Goal: Information Seeking & Learning: Find specific fact

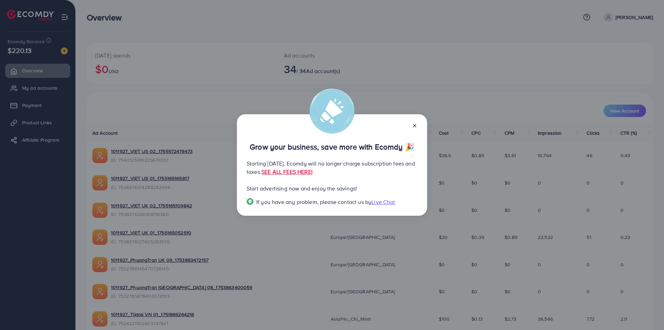
click at [417, 125] on icon at bounding box center [415, 126] width 6 height 6
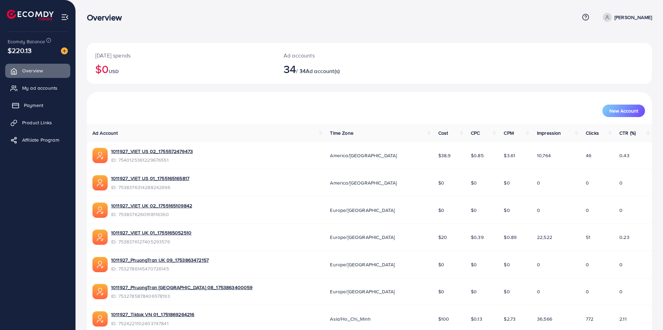
click at [27, 106] on span "Payment" at bounding box center [33, 105] width 19 height 7
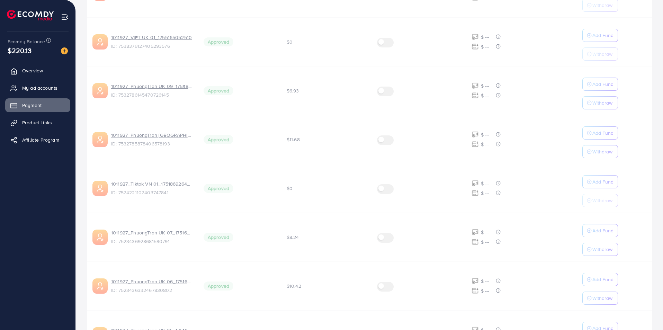
scroll to position [376, 0]
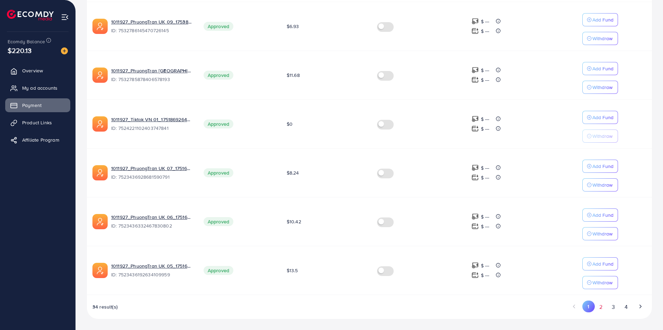
click at [600, 307] on button "2" at bounding box center [601, 306] width 12 height 13
copy span "1011927_TIKTOK US 15_1717573074347"
drag, startPoint x: 193, startPoint y: 248, endPoint x: 110, endPoint y: 245, distance: 83.1
click at [110, 245] on div "1011927_TIKTOK US 15_1717573074347 7376920090975043601" at bounding box center [152, 251] width 91 height 18
click at [610, 306] on button "3" at bounding box center [613, 306] width 12 height 13
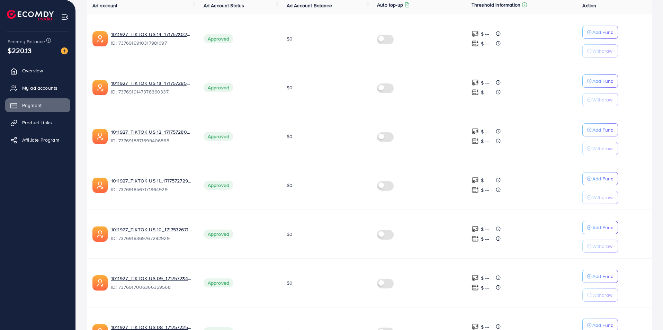
scroll to position [99, 0]
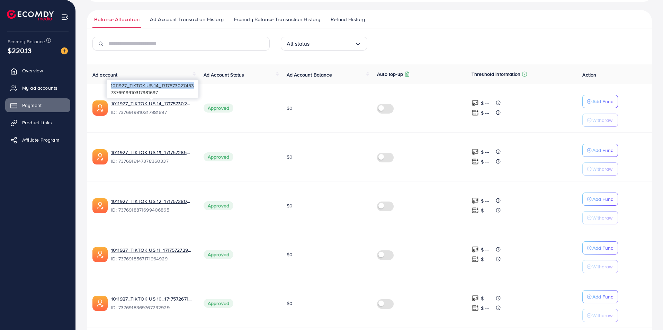
copy span "1011927_TIKTOK US 14_1717573027453"
drag, startPoint x: 194, startPoint y: 87, endPoint x: 112, endPoint y: 88, distance: 81.7
click at [111, 88] on div "1011927_TIKTOK US 14_1717573027453 7376919910317981697" at bounding box center [153, 89] width 92 height 18
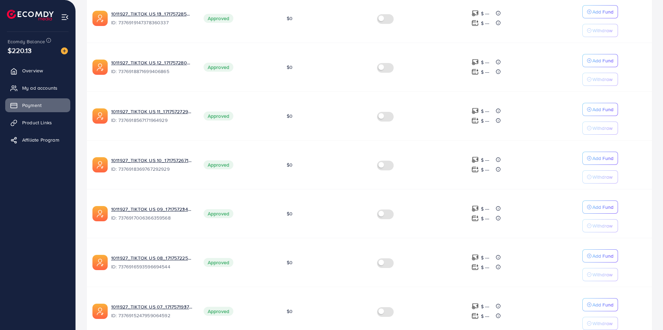
scroll to position [64, 0]
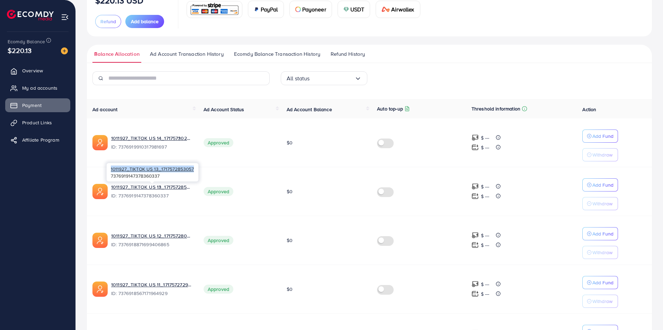
copy span "1011927_TIKTOK US 13_1717572853057"
